Goal: Check status: Check status

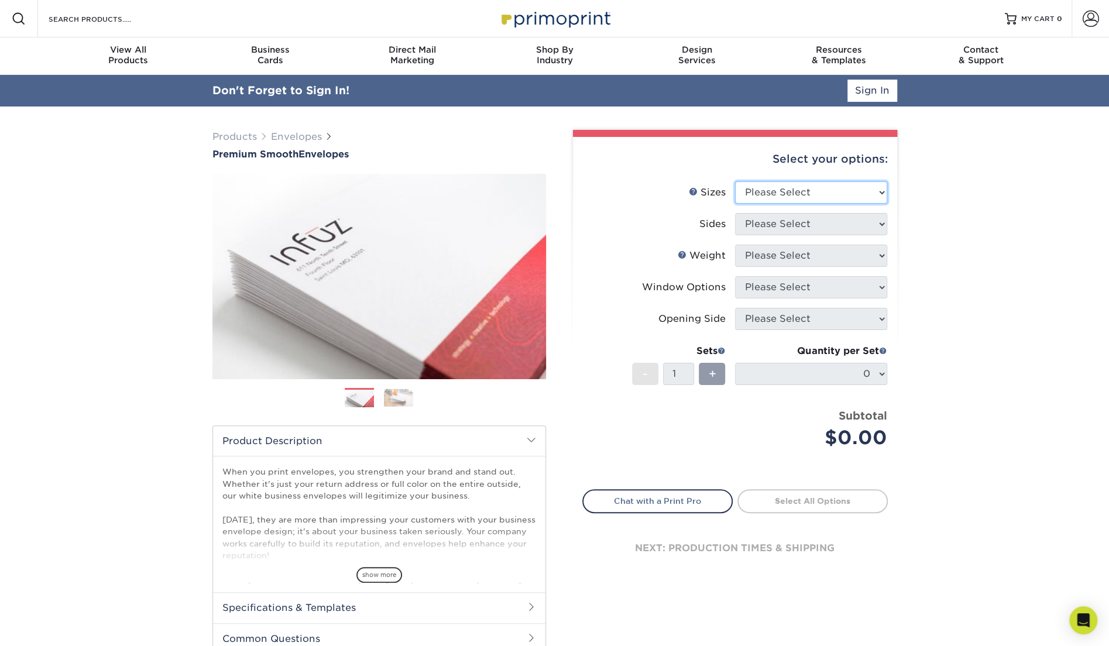
click at [824, 186] on select "Please Select 8.875" x 3.875" 4.125" x 9.5" 5.25" x 7.25" 9" x 12"" at bounding box center [811, 192] width 152 height 22
click at [735, 181] on select "Please Select 8.875" x 3.875" 4.125" x 9.5" 5.25" x 7.25" 9" x 12"" at bounding box center [811, 192] width 152 height 22
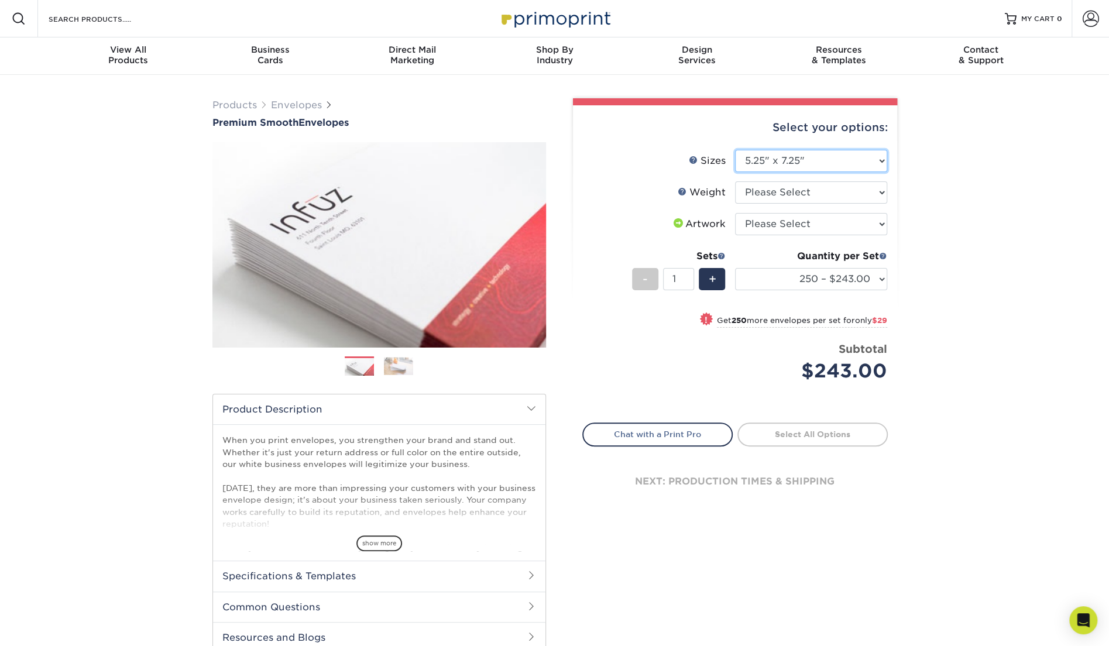
click at [874, 159] on select "Please Select 8.875" x 3.875" 4.125" x 9.5" 5.25" x 7.25" 9" x 12"" at bounding box center [811, 161] width 152 height 22
select select "4.12x9.50"
click at [735, 150] on select "Please Select 8.875" x 3.875" 4.125" x 9.5" 5.25" x 7.25" 9" x 12"" at bounding box center [811, 161] width 152 height 22
select select "-1"
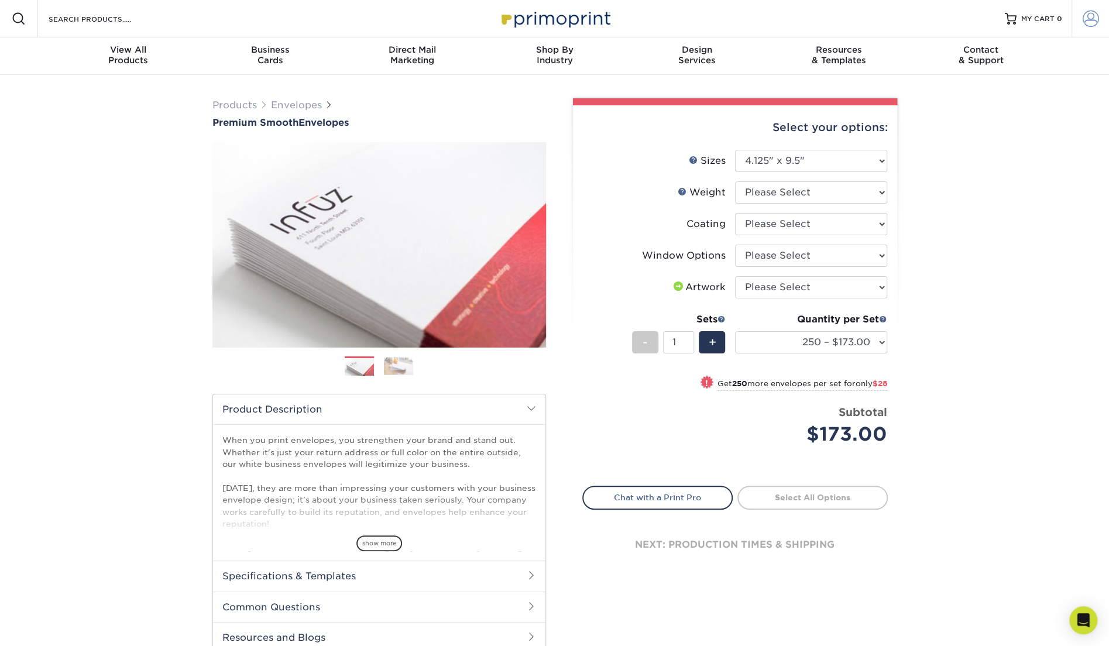
click at [1096, 24] on span at bounding box center [1091, 19] width 16 height 16
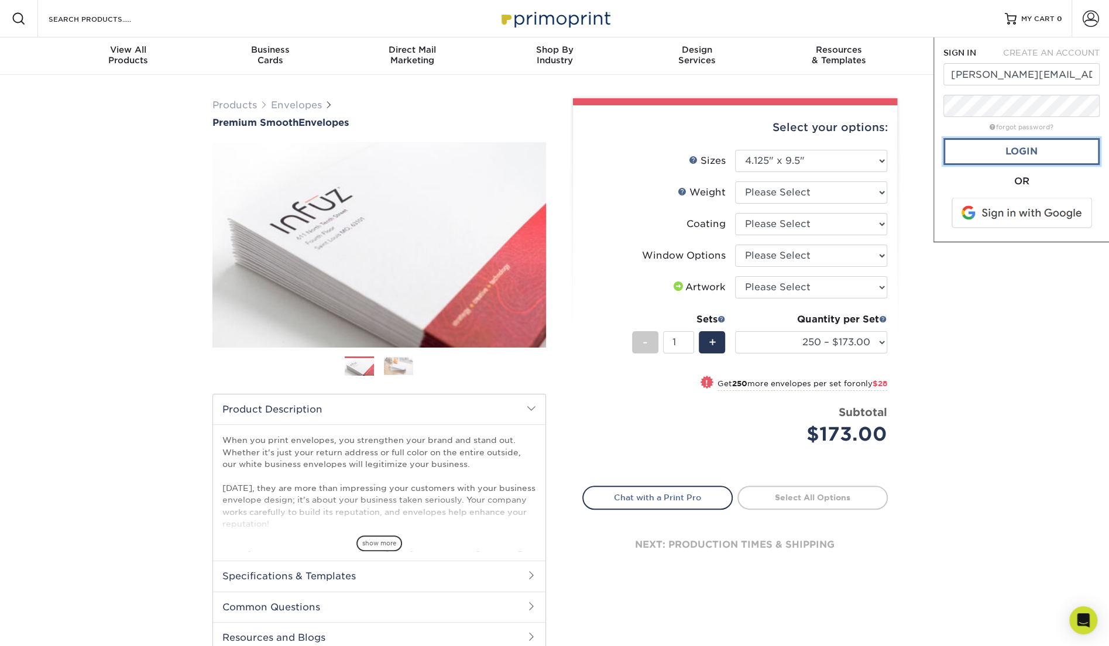
click at [1053, 160] on link "Login" at bounding box center [1021, 151] width 156 height 27
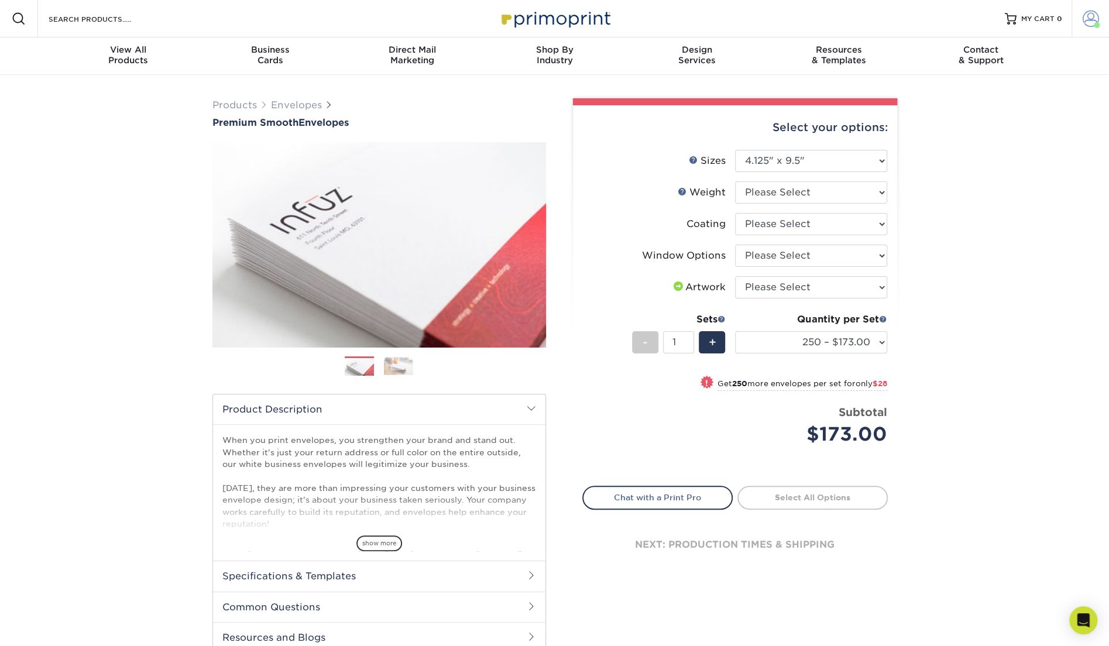
click at [1081, 25] on link "Account" at bounding box center [1090, 18] width 37 height 37
click at [981, 121] on link "Order History" at bounding box center [1021, 129] width 147 height 16
click at [986, 121] on link "Order History" at bounding box center [1021, 129] width 147 height 16
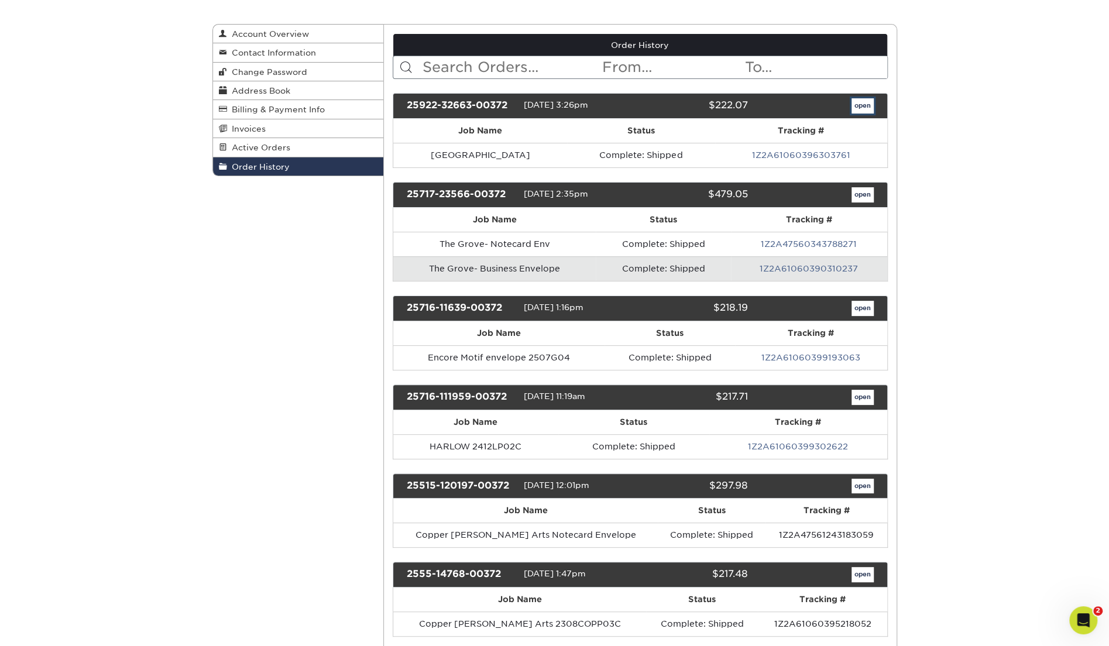
click at [863, 103] on link "open" at bounding box center [863, 105] width 22 height 15
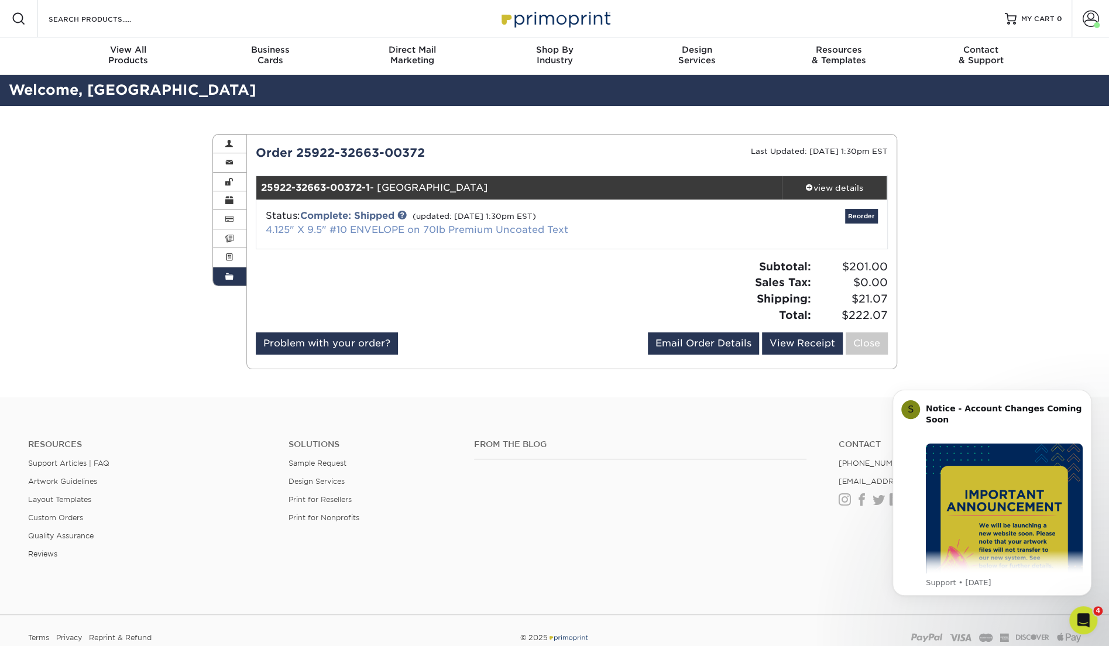
click at [291, 225] on link "4.125" X 9.5" #10 ENVELOPE on 70lb Premium Uncoated Text" at bounding box center [417, 229] width 303 height 11
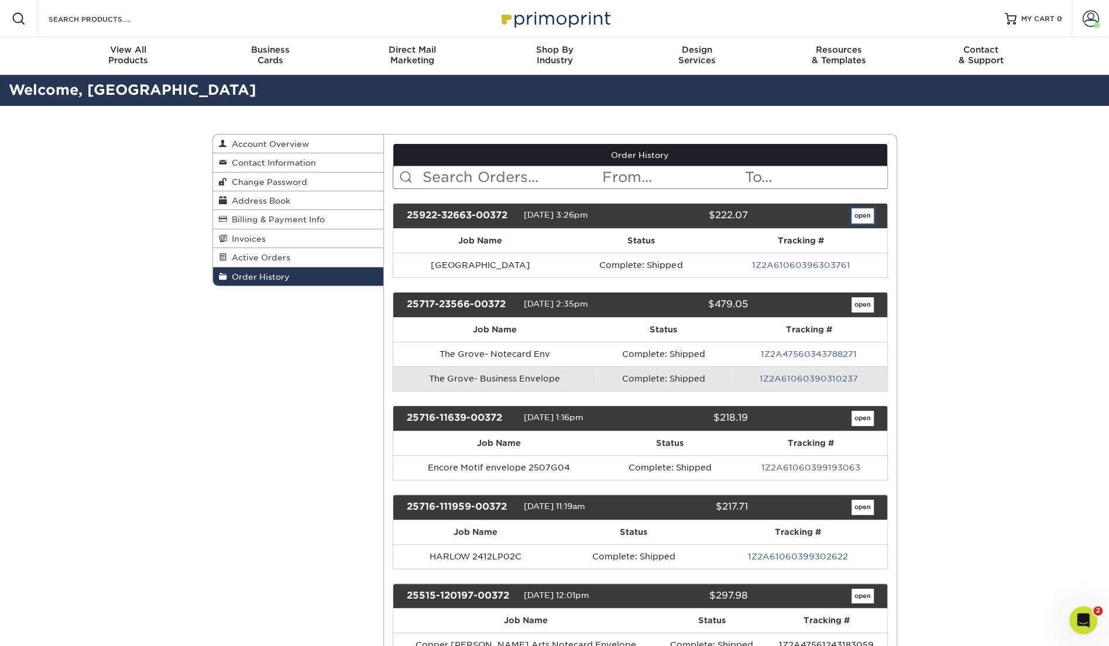
click at [860, 214] on link "open" at bounding box center [863, 215] width 22 height 15
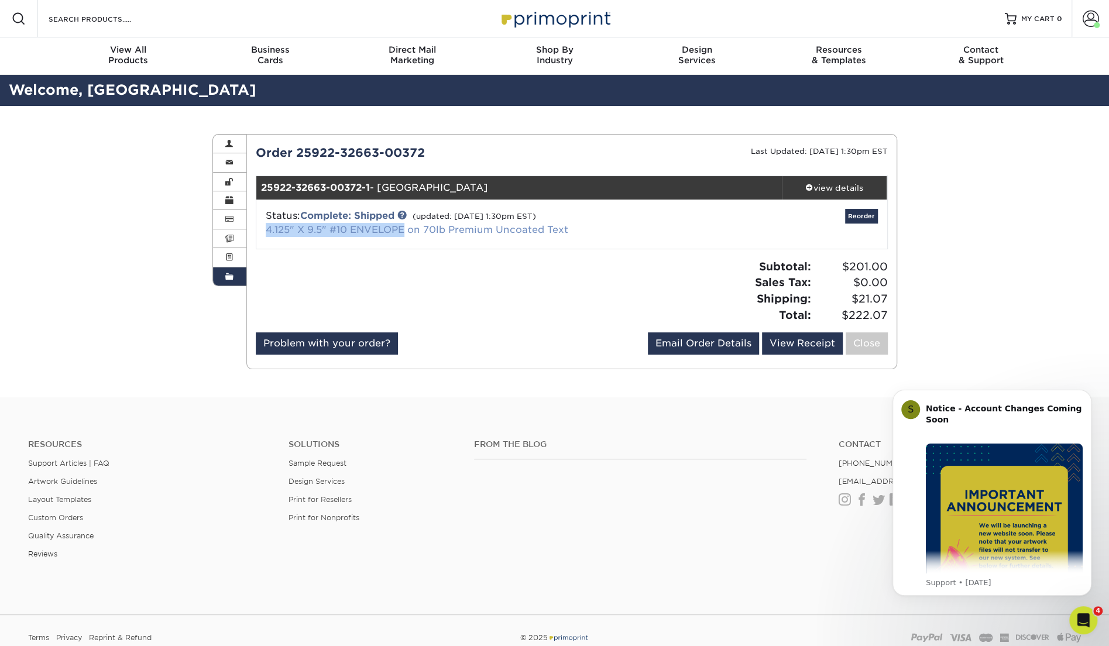
drag, startPoint x: 263, startPoint y: 229, endPoint x: 403, endPoint y: 233, distance: 140.5
click at [403, 233] on div "Status: Complete: Shipped (updated: 09/30/2025 1:30pm EST) 4.125" X 9.5" #10 EN…" at bounding box center [467, 223] width 420 height 28
copy link "4.125" X 9.5" #10 ENVELOPE"
click at [1017, 291] on div "Order History Account Overview Contact Information Change Password Address Book…" at bounding box center [554, 251] width 1109 height 291
click at [328, 217] on link "Complete: Shipped" at bounding box center [347, 215] width 94 height 11
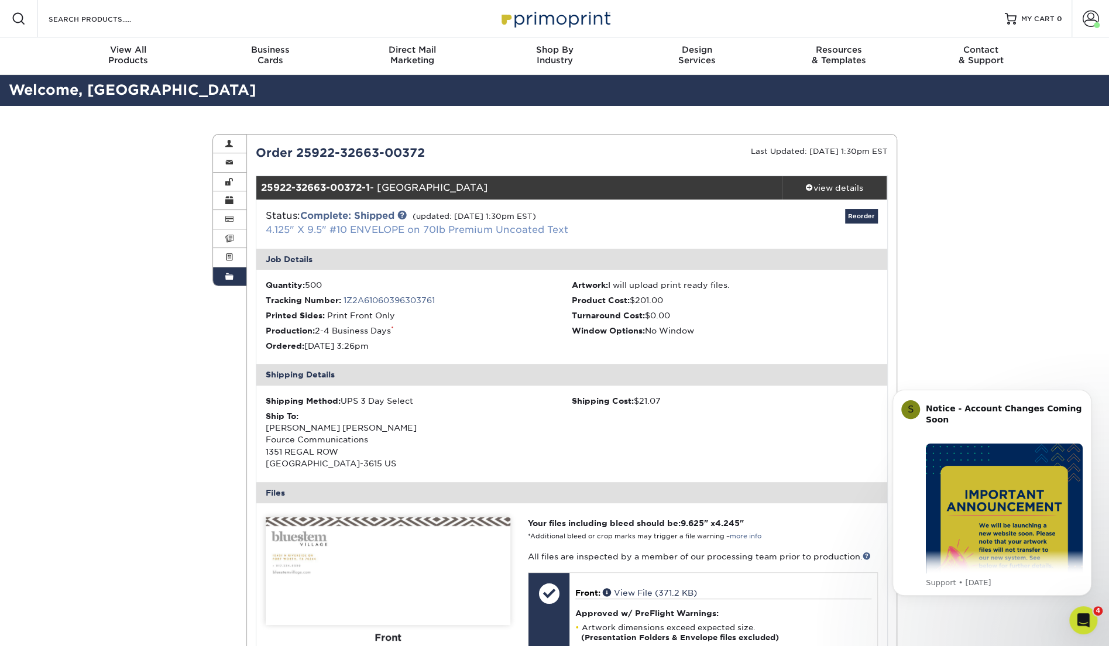
click at [452, 234] on link "4.125" X 9.5" #10 ENVELOPE on 70lb Premium Uncoated Text" at bounding box center [417, 229] width 303 height 11
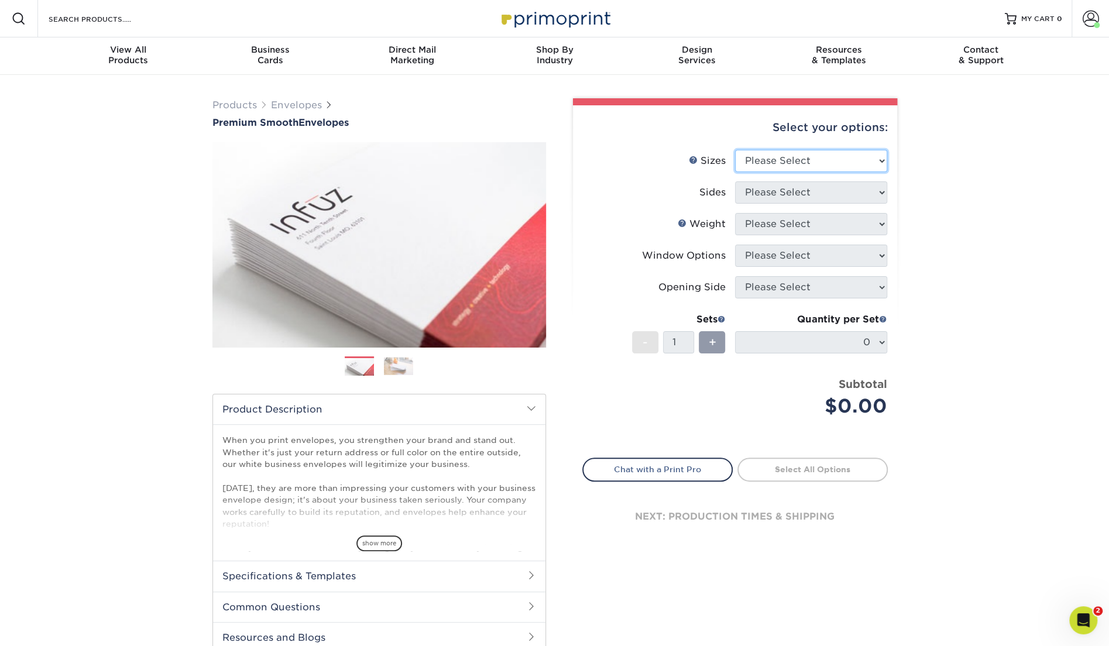
click at [856, 157] on select "Please Select 8.875" x 3.875" 4.125" x 9.5" 5.25" x 7.25" 9" x 12"" at bounding box center [811, 161] width 152 height 22
